Goal: Information Seeking & Learning: Learn about a topic

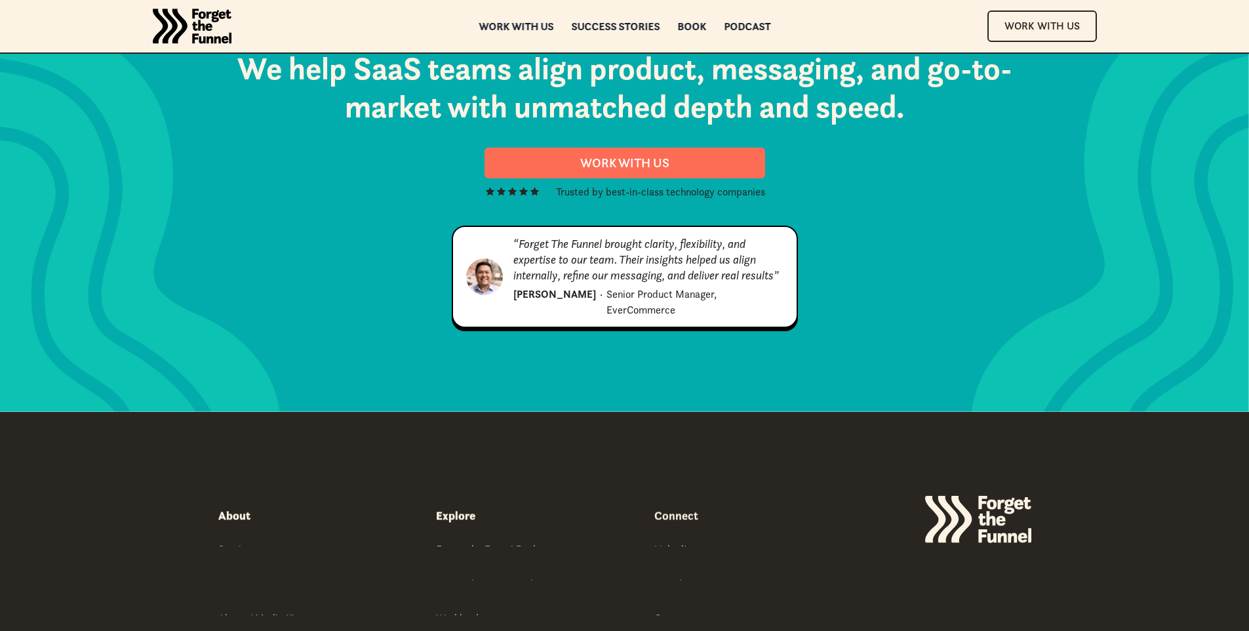
scroll to position [6706, 0]
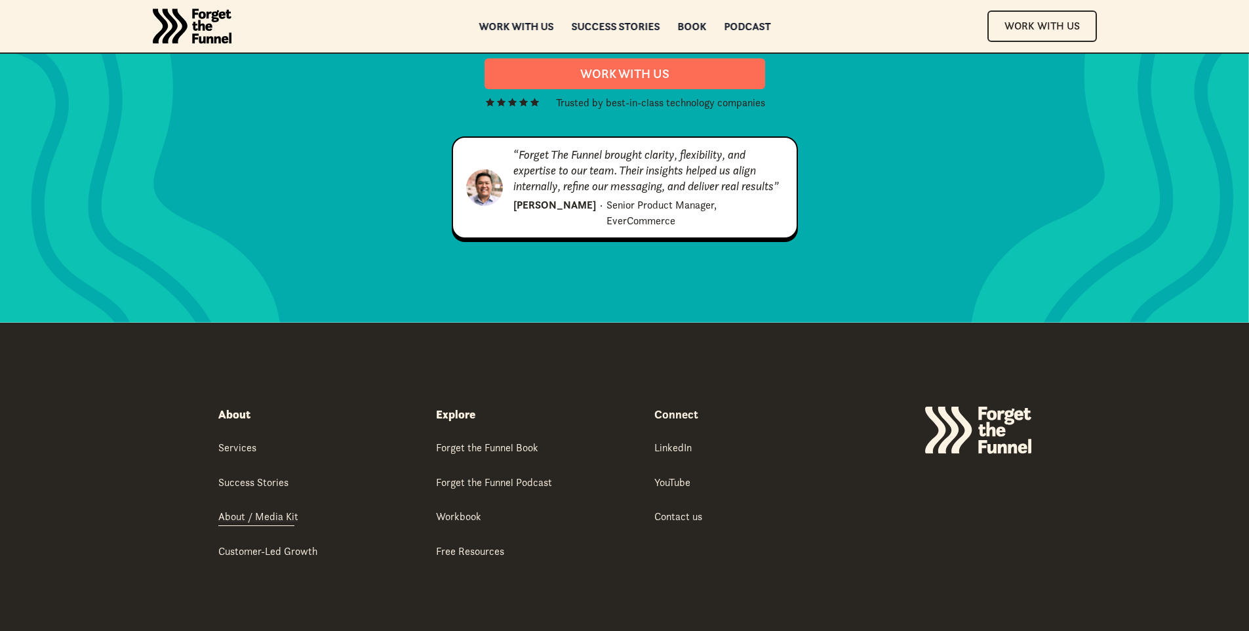
click at [247, 509] on div "About / Media Kit" at bounding box center [258, 516] width 80 height 14
click at [237, 440] on div "Services" at bounding box center [237, 447] width 38 height 14
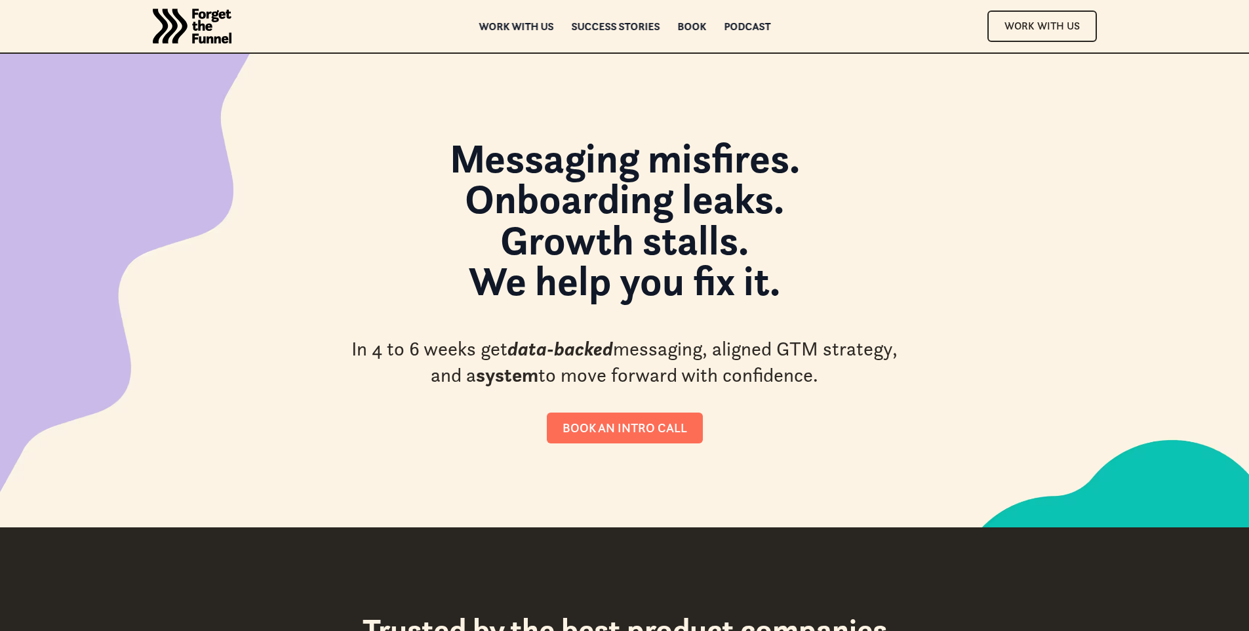
click at [189, 28] on img "home" at bounding box center [192, 26] width 79 height 52
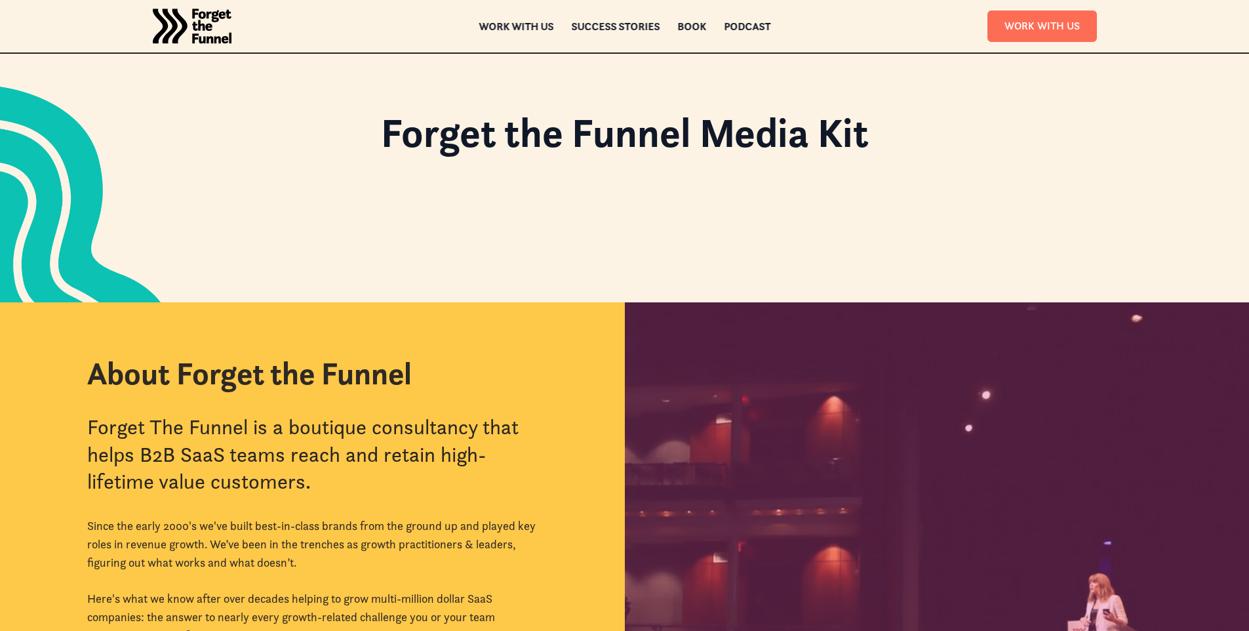
scroll to position [68, 0]
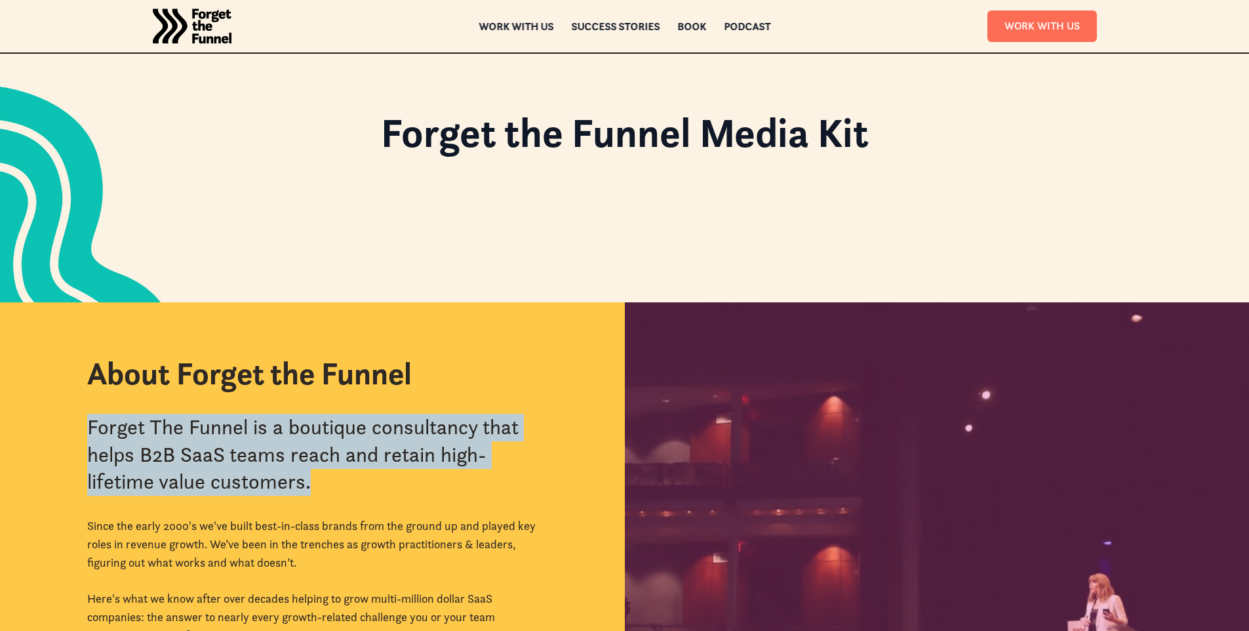
drag, startPoint x: 89, startPoint y: 426, endPoint x: 346, endPoint y: 476, distance: 261.9
click at [346, 476] on div "Forget The Funnel is a boutique consultancy that helps B2B SaaS teams reach and…" at bounding box center [312, 455] width 450 height 82
copy div "Forget The Funnel is a boutique consultancy that helps B2B SaaS teams reach and…"
click at [607, 469] on div "About Forget the Funnel Forget The Funnel is a boutique consultancy that helps …" at bounding box center [312, 606] width 625 height 609
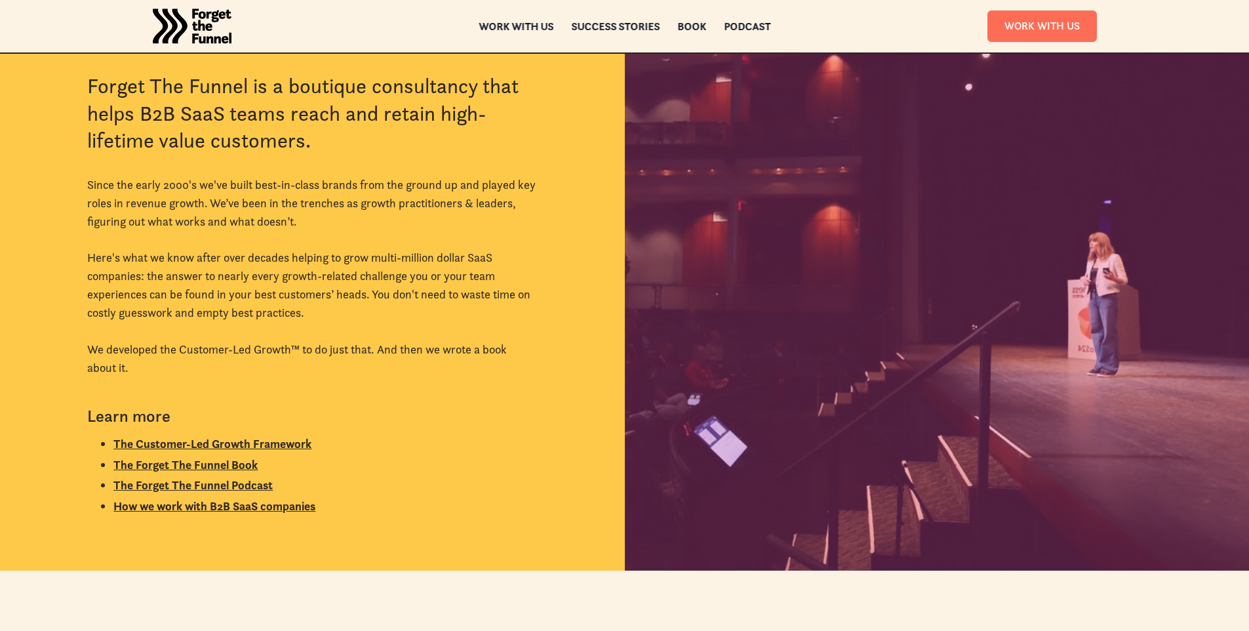
scroll to position [386, 0]
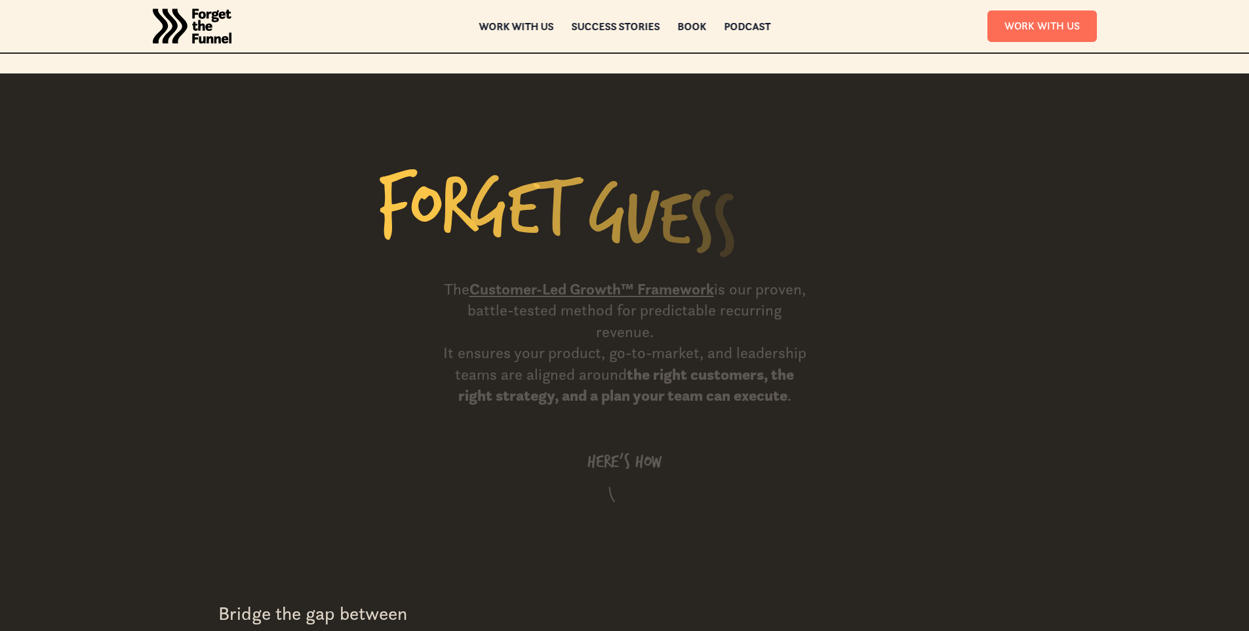
scroll to position [1228, 0]
